Goal: Information Seeking & Learning: Learn about a topic

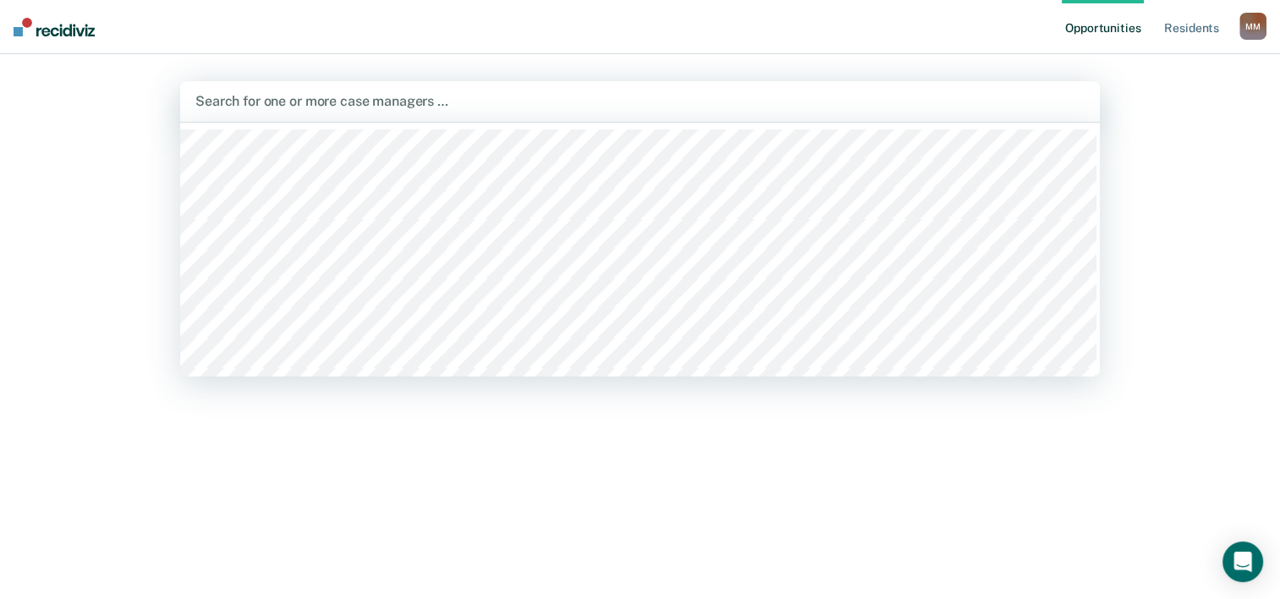
click at [464, 103] on div at bounding box center [639, 100] width 889 height 19
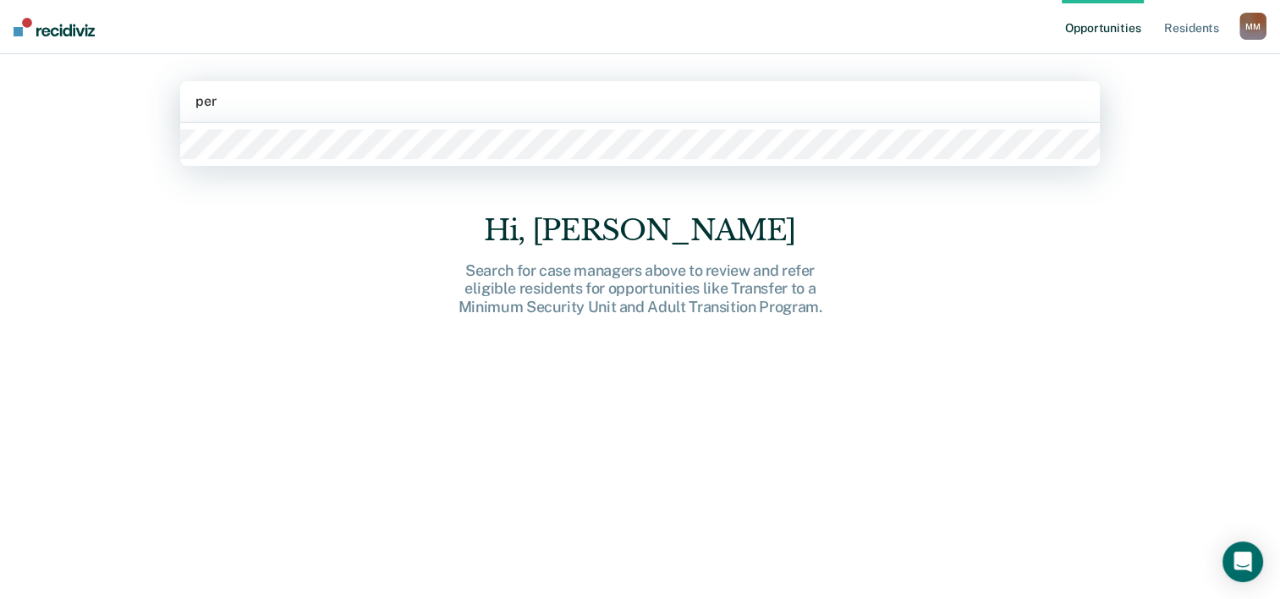
type input "pere"
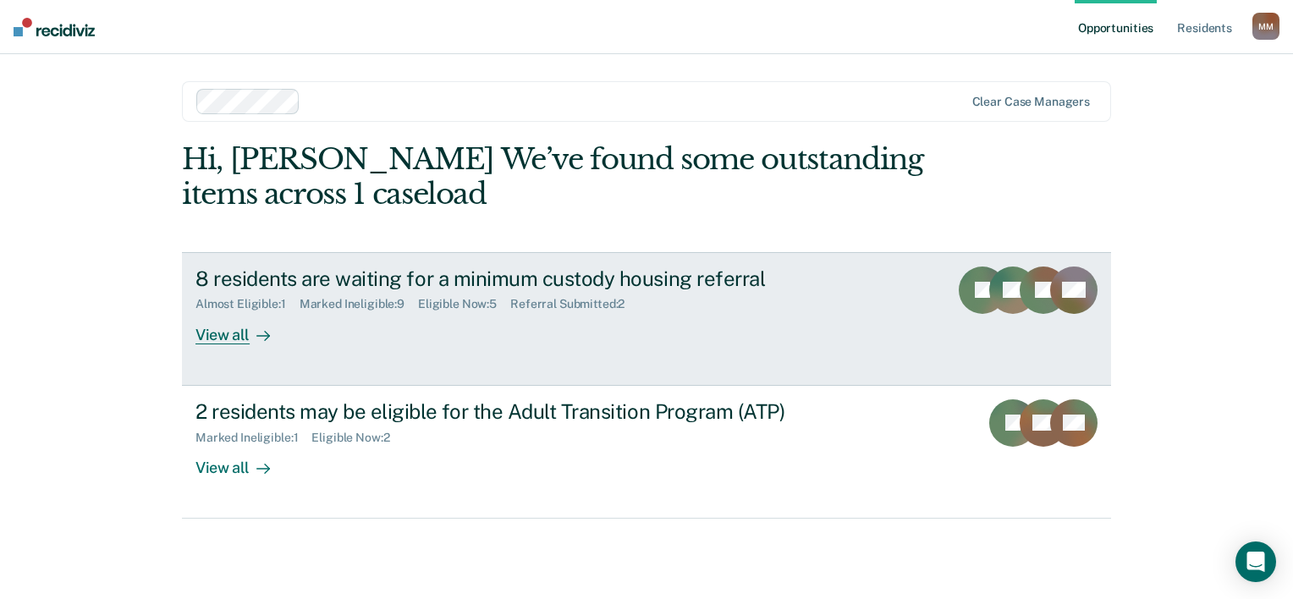
click at [223, 329] on div "View all" at bounding box center [242, 327] width 95 height 33
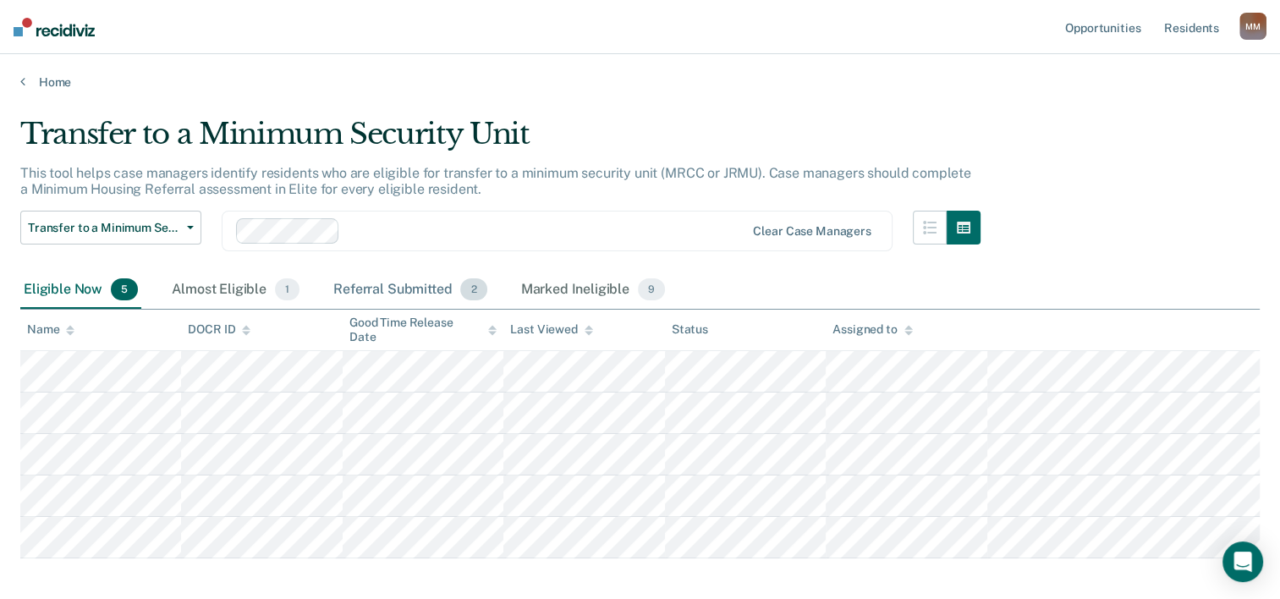
click at [415, 287] on div "Referral Submitted 2" at bounding box center [410, 290] width 160 height 37
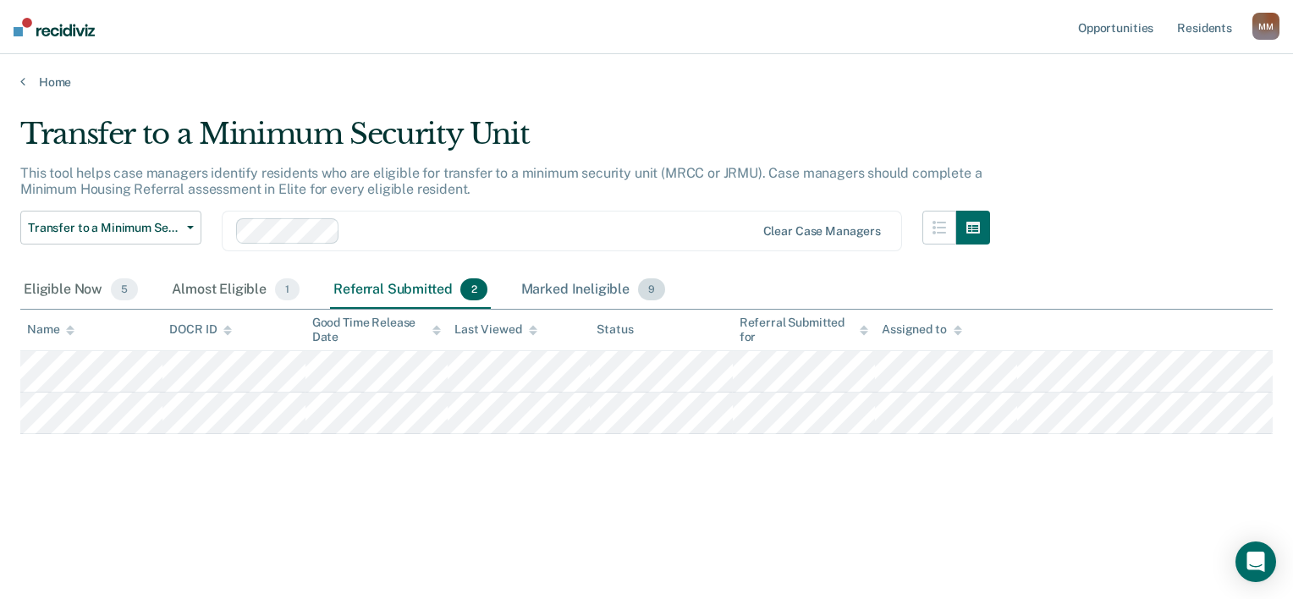
click at [542, 288] on div "Marked Ineligible 9" at bounding box center [593, 290] width 151 height 37
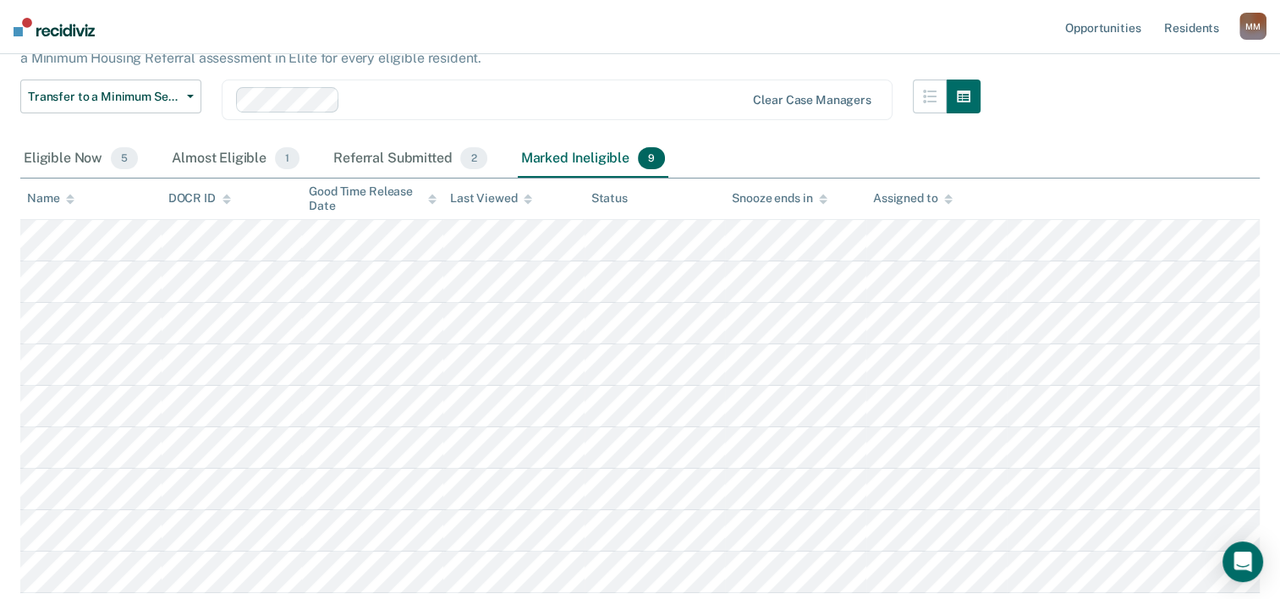
scroll to position [63, 0]
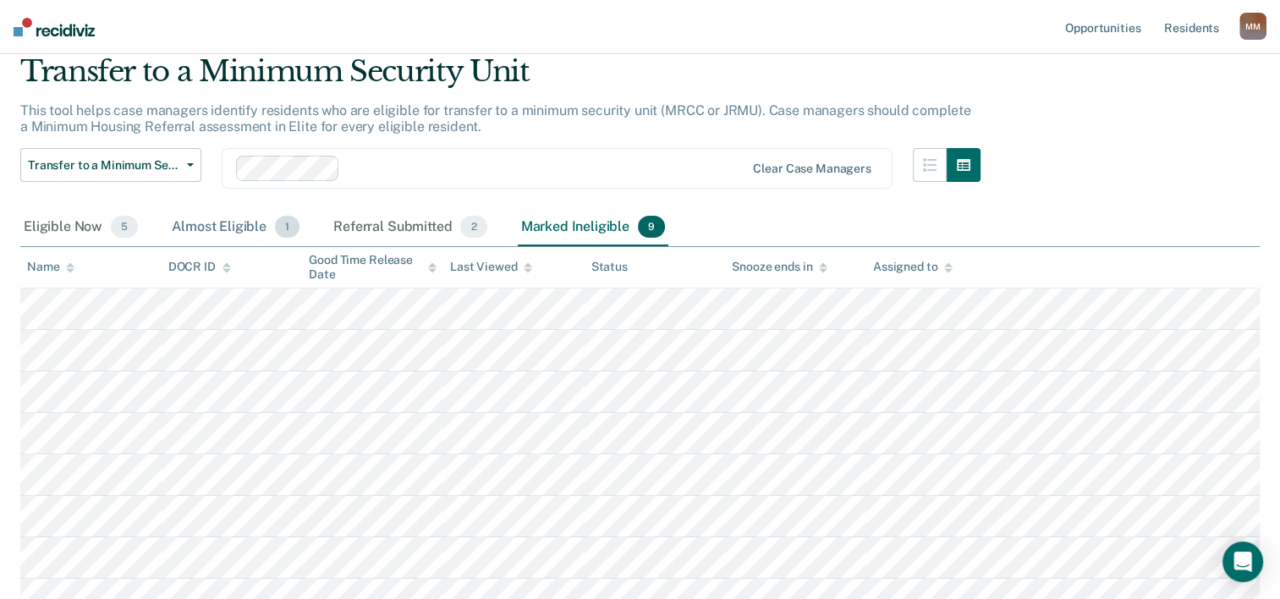
click at [235, 227] on div "Almost Eligible 1" at bounding box center [235, 227] width 135 height 37
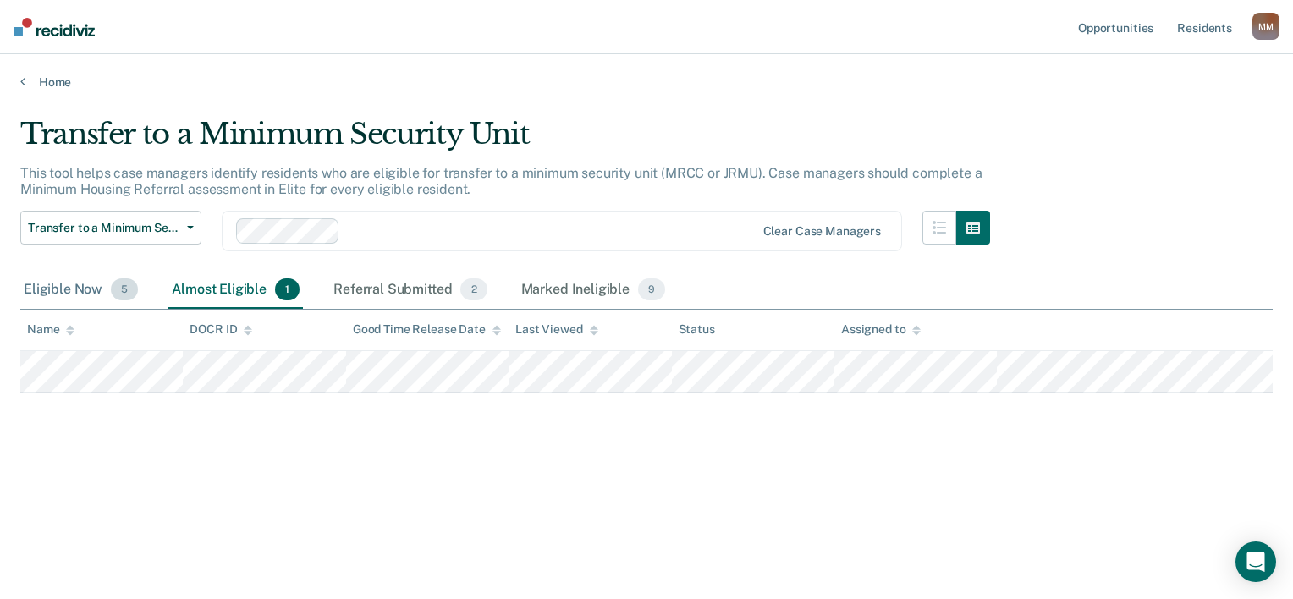
click at [75, 292] on div "Eligible Now 5" at bounding box center [80, 290] width 121 height 37
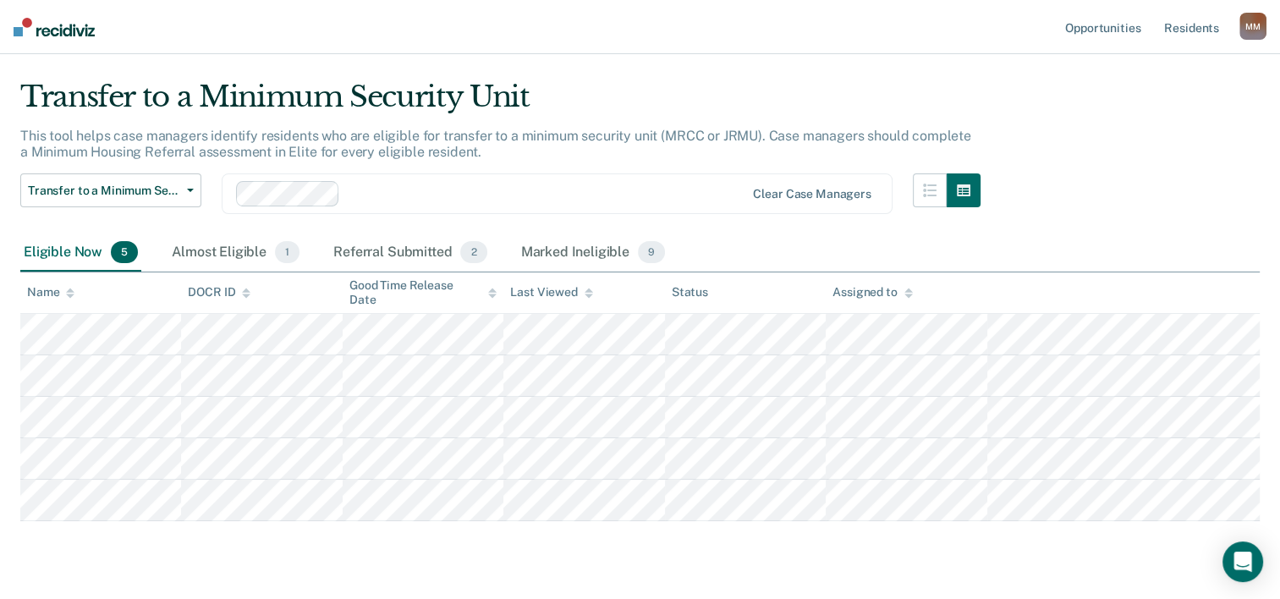
scroll to position [80, 0]
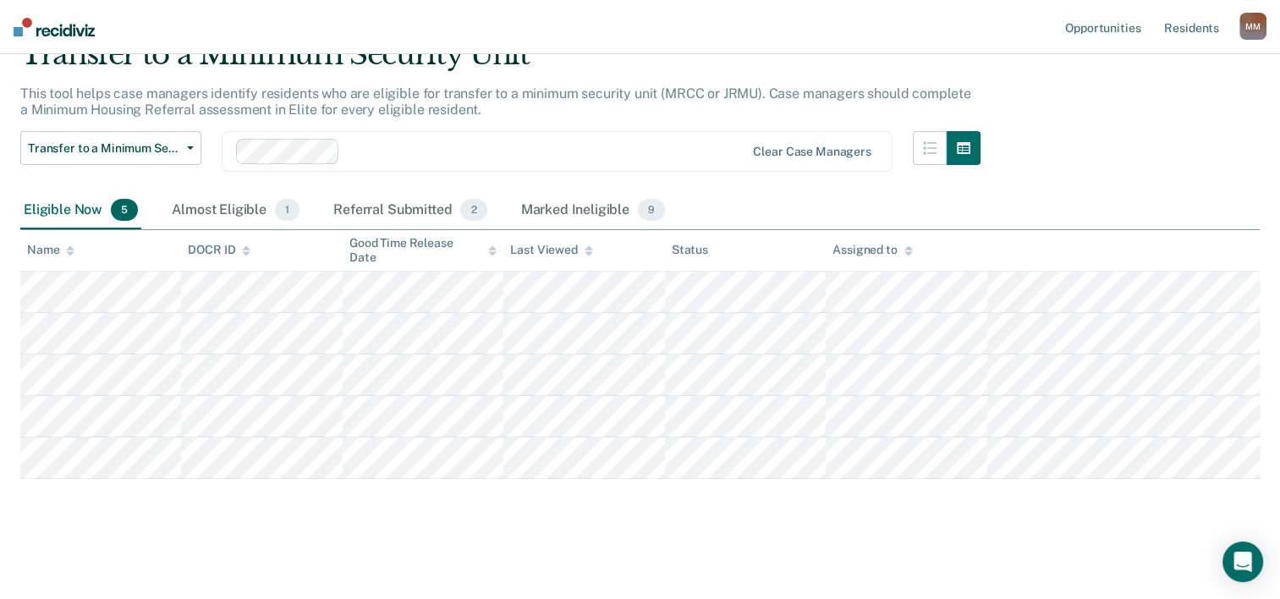
click at [1090, 524] on div "Transfer to a Minimum Security Unit This tool helps case managers identify resi…" at bounding box center [640, 282] width 1240 height 491
